Goal: Information Seeking & Learning: Understand process/instructions

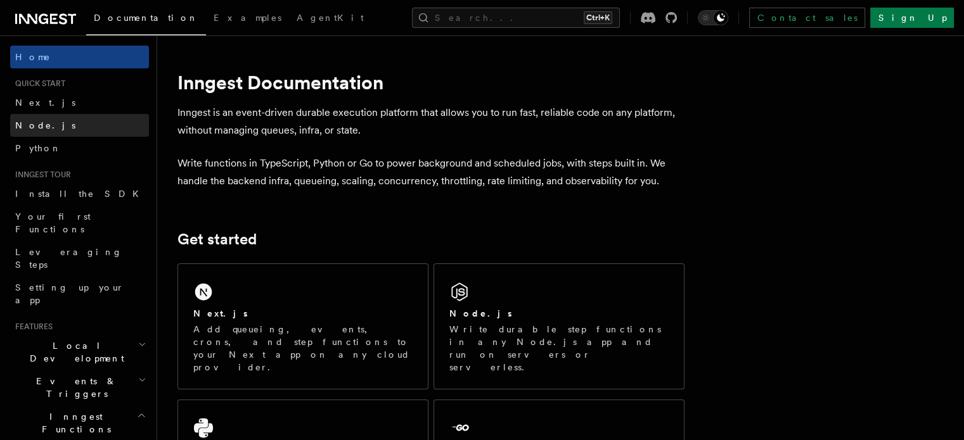
click at [66, 125] on link "Node.js" at bounding box center [79, 125] width 139 height 23
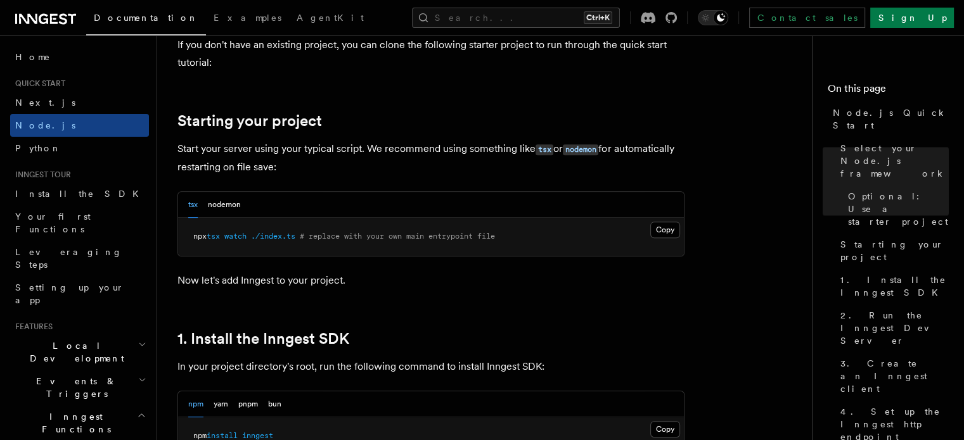
scroll to position [634, 0]
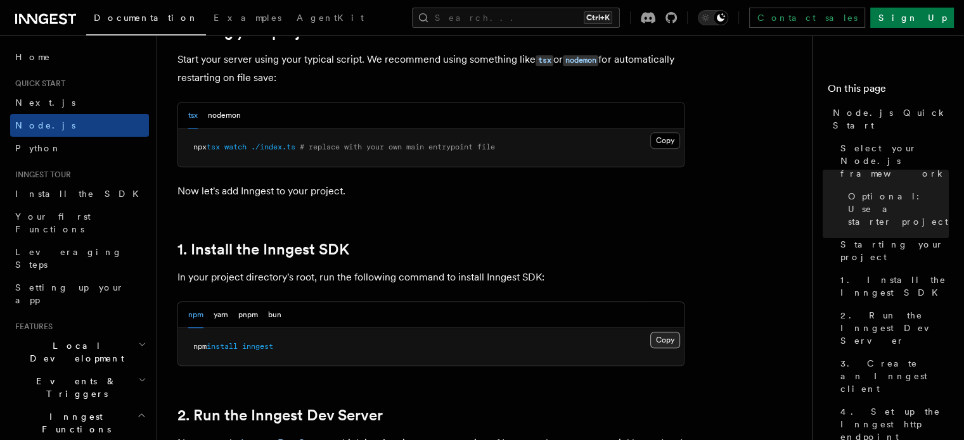
click at [665, 334] on button "Copy Copied" at bounding box center [665, 340] width 30 height 16
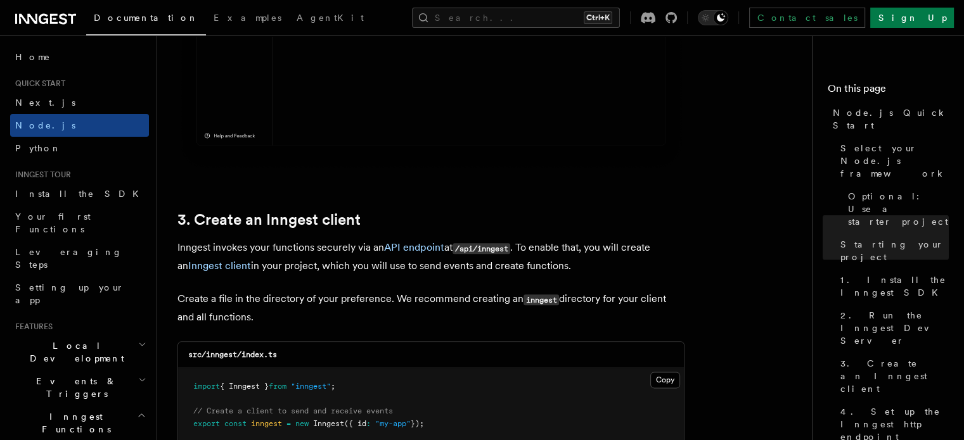
scroll to position [1624, 0]
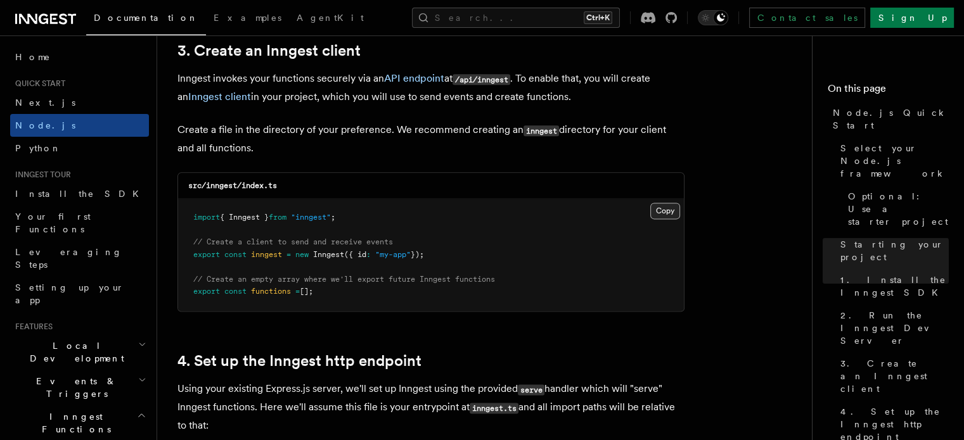
click at [662, 212] on button "Copy Copied" at bounding box center [665, 211] width 30 height 16
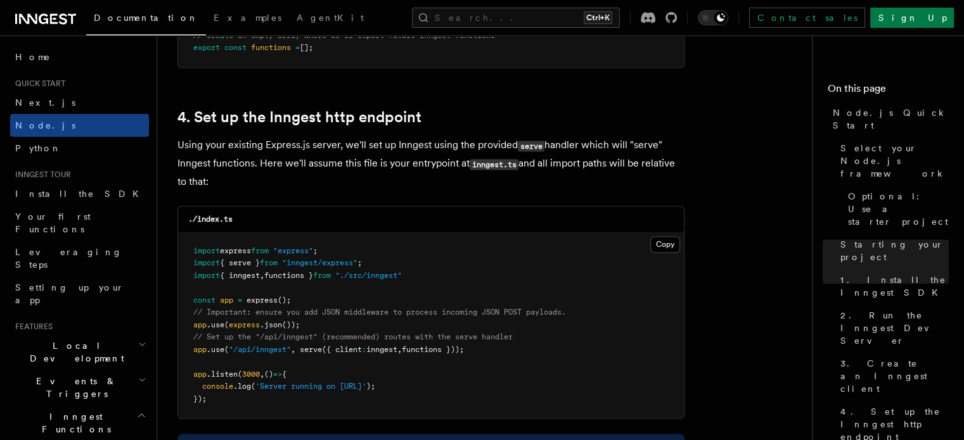
scroll to position [1959, 0]
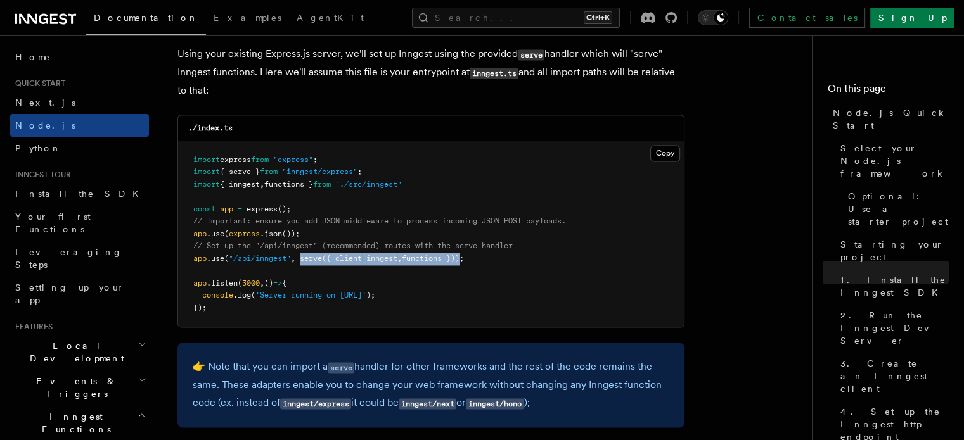
drag, startPoint x: 302, startPoint y: 257, endPoint x: 471, endPoint y: 257, distance: 169.2
click at [464, 257] on span "app .use ( "/api/inngest" , serve ({ client : inngest , functions }));" at bounding box center [328, 258] width 271 height 9
copy span "serve ({ client : inngest , functions })"
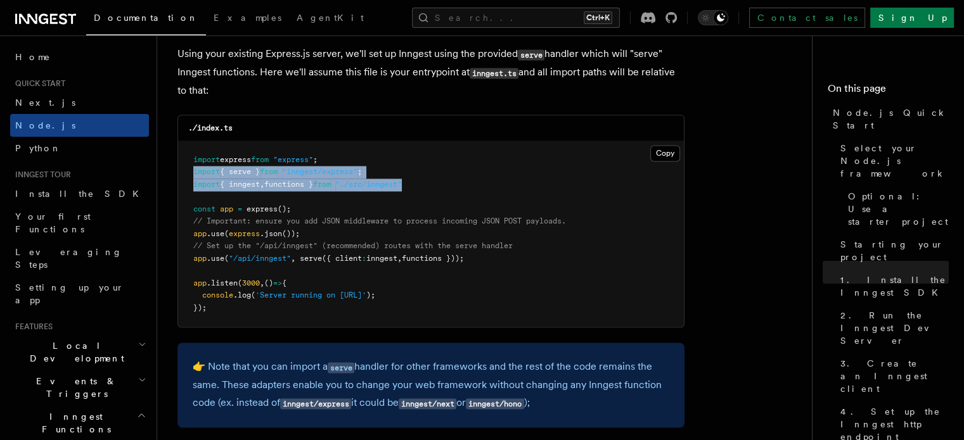
drag, startPoint x: 194, startPoint y: 172, endPoint x: 441, endPoint y: 187, distance: 247.6
click at [441, 187] on pre "import express from "express" ; import { serve } from "inngest/express" ; impor…" at bounding box center [431, 234] width 506 height 186
copy code "import { serve } from "inngest/express" ; import { inngest , functions } from "…"
